Goal: Find specific page/section: Find specific page/section

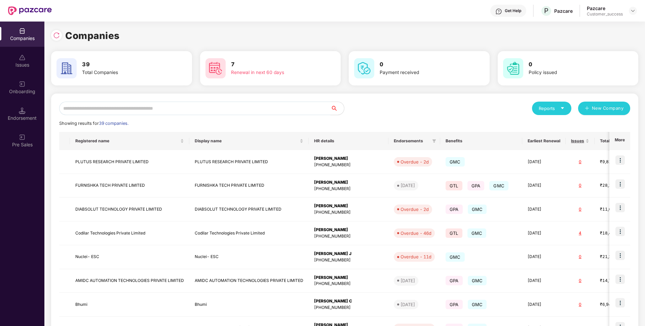
click at [129, 109] on input "text" at bounding box center [195, 108] width 272 height 13
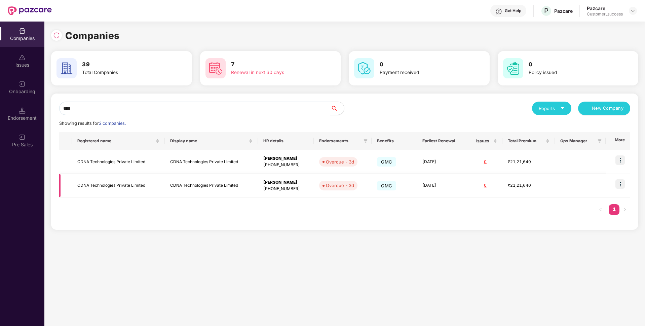
type input "****"
click at [620, 184] on img at bounding box center [620, 183] width 9 height 9
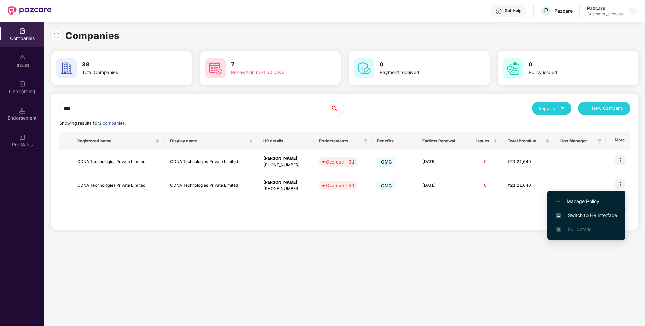
click at [571, 213] on span "Switch to HR interface" at bounding box center [586, 215] width 61 height 7
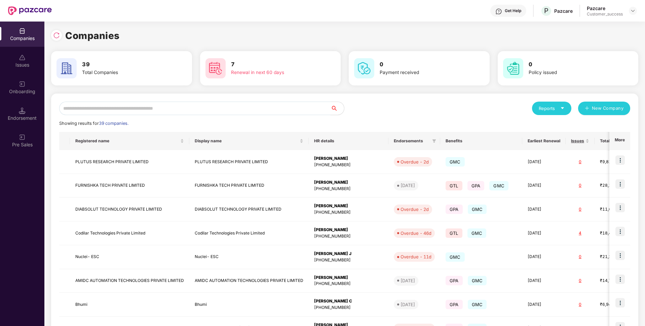
click at [159, 108] on input "text" at bounding box center [195, 108] width 272 height 13
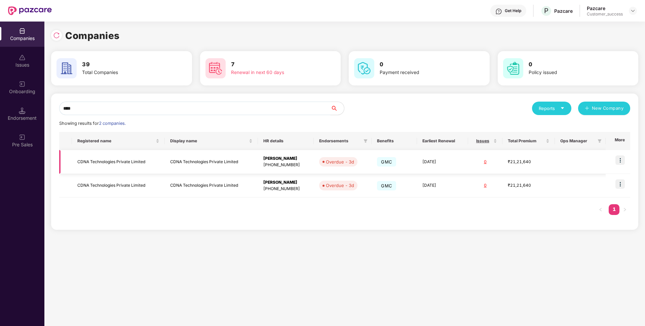
type input "****"
click at [93, 162] on td "CDNA Technologies Private Limited" at bounding box center [118, 162] width 93 height 24
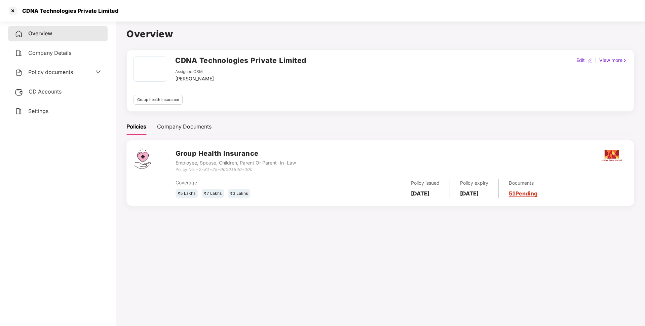
click at [45, 72] on span "Policy documents" at bounding box center [50, 72] width 45 height 7
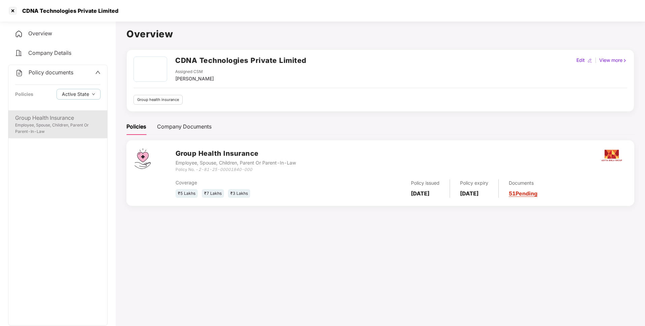
click at [56, 123] on div "Employee, Spouse, Children, Parent Or Parent-In-Law" at bounding box center [57, 128] width 85 height 13
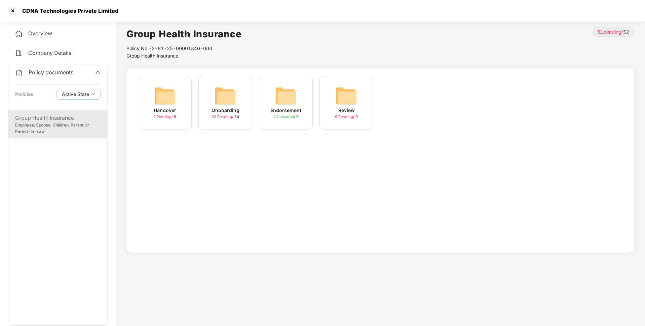
click at [233, 128] on div "Onboarding 33 Pending / 34" at bounding box center [226, 103] width 54 height 54
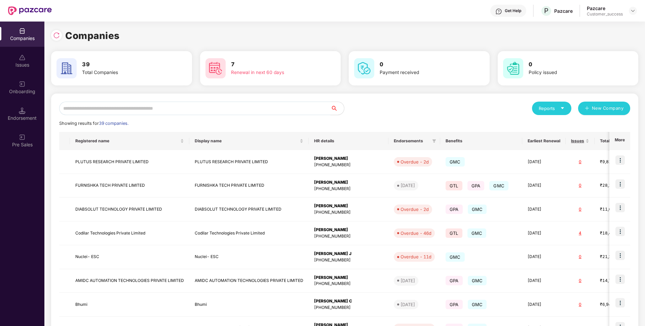
click at [197, 107] on input "text" at bounding box center [195, 108] width 272 height 13
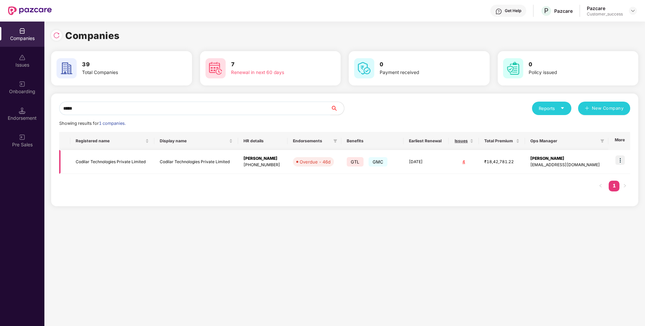
type input "*****"
click at [616, 159] on img at bounding box center [620, 159] width 9 height 9
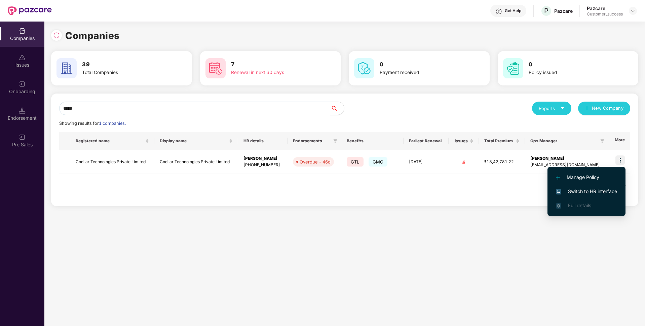
click at [589, 190] on span "Switch to HR interface" at bounding box center [586, 191] width 61 height 7
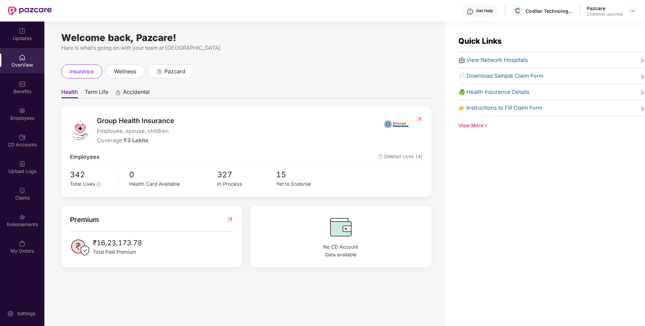
click at [0, 123] on div "Employees" at bounding box center [22, 113] width 44 height 25
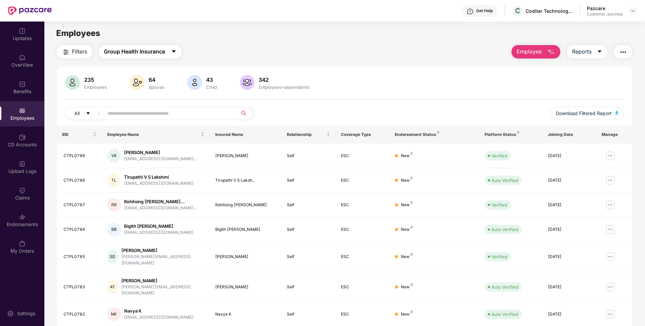
click at [153, 49] on span "Group Health Insurance" at bounding box center [134, 51] width 61 height 8
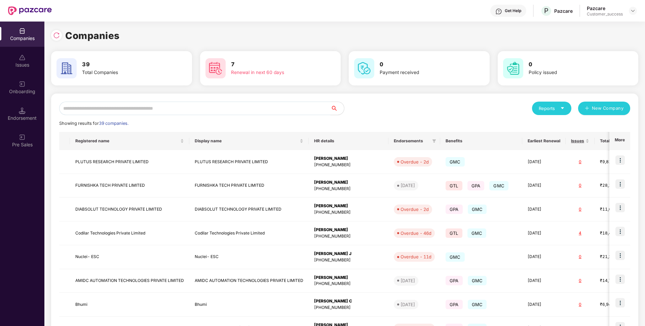
click at [224, 106] on input "text" at bounding box center [195, 108] width 272 height 13
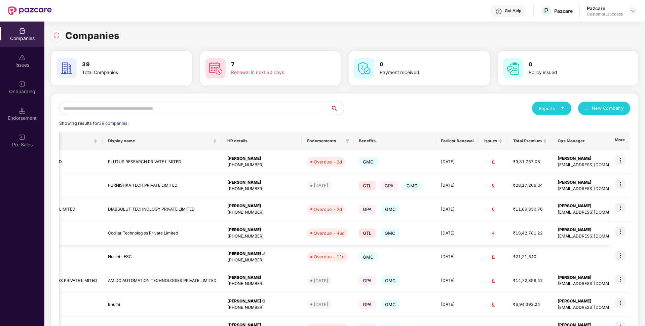
scroll to position [100, 0]
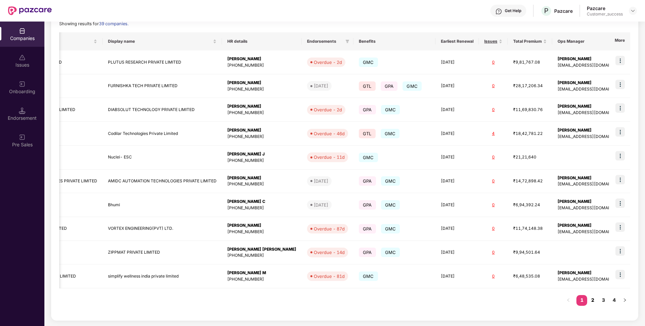
click at [596, 299] on link "2" at bounding box center [593, 300] width 11 height 10
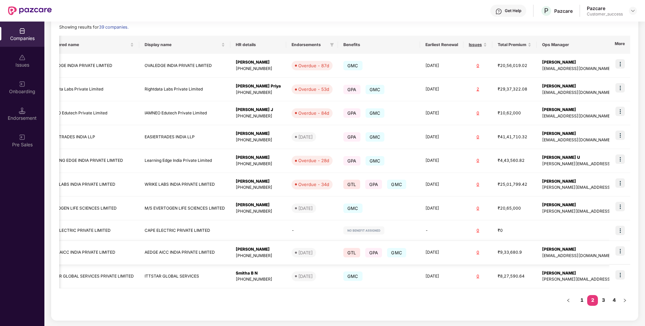
scroll to position [0, 0]
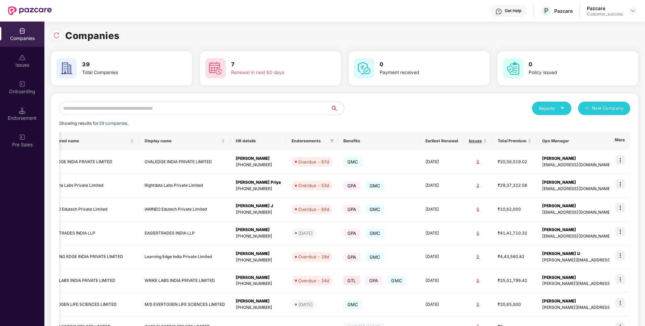
click at [165, 104] on input "text" at bounding box center [195, 108] width 272 height 13
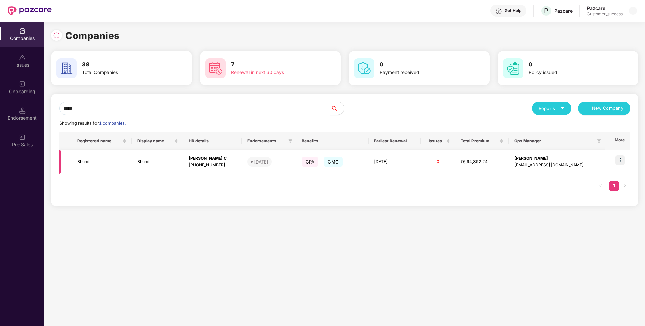
type input "*****"
click at [88, 160] on td "Bhumi" at bounding box center [102, 162] width 60 height 24
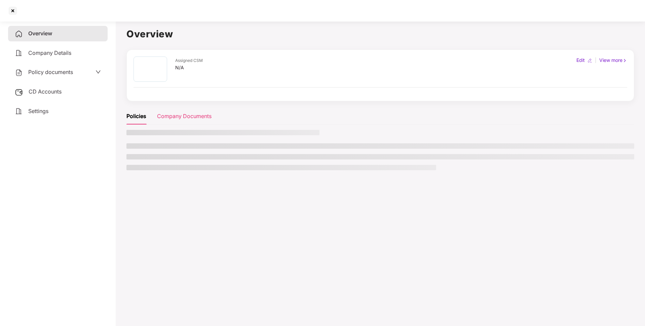
click at [181, 119] on div "Company Documents" at bounding box center [184, 116] width 55 height 8
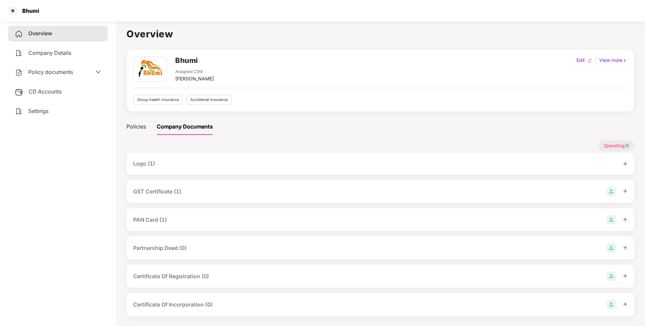
click at [149, 194] on div "GST Certificate (1)" at bounding box center [157, 191] width 48 height 8
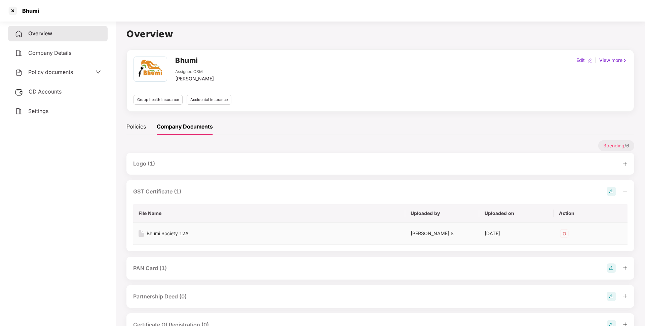
click at [171, 232] on div "Bhumi Society 12A" at bounding box center [168, 233] width 42 height 7
click at [148, 274] on div "PAN Card (1)" at bounding box center [381, 268] width 508 height 23
click at [146, 270] on div "PAN Card (1)" at bounding box center [150, 268] width 34 height 8
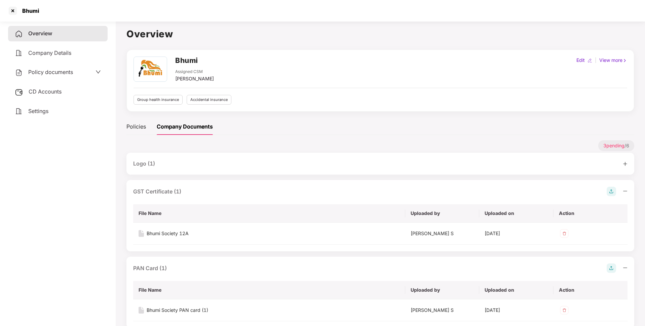
scroll to position [100, 0]
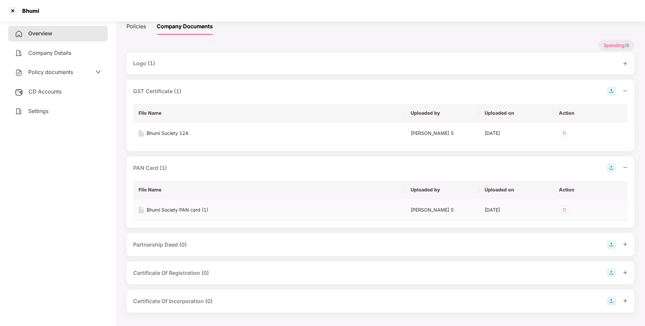
click at [161, 210] on div "Bhumi Society PAN card (1)" at bounding box center [178, 209] width 62 height 7
